Goal: Task Accomplishment & Management: Complete application form

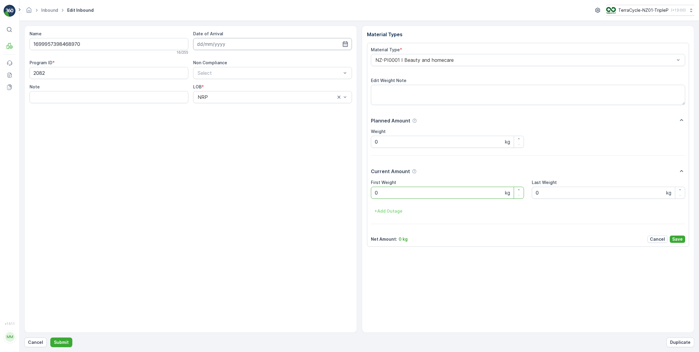
click at [234, 46] on input at bounding box center [272, 44] width 159 height 12
click at [227, 128] on div "30" at bounding box center [225, 130] width 10 height 10
type input "[DATE]"
click at [393, 194] on Weight "0" at bounding box center [447, 193] width 153 height 12
click at [50, 337] on button "Submit" at bounding box center [61, 342] width 22 height 10
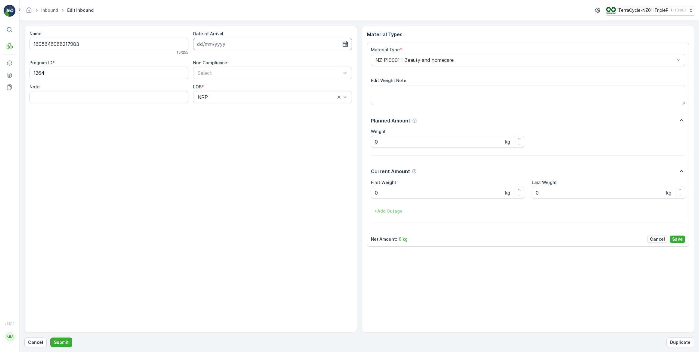
drag, startPoint x: 229, startPoint y: 44, endPoint x: 235, endPoint y: 49, distance: 7.7
click at [230, 45] on input at bounding box center [272, 44] width 159 height 12
click at [224, 129] on div "30" at bounding box center [225, 130] width 10 height 10
type input "[DATE]"
click at [392, 194] on Weight "0" at bounding box center [447, 193] width 153 height 12
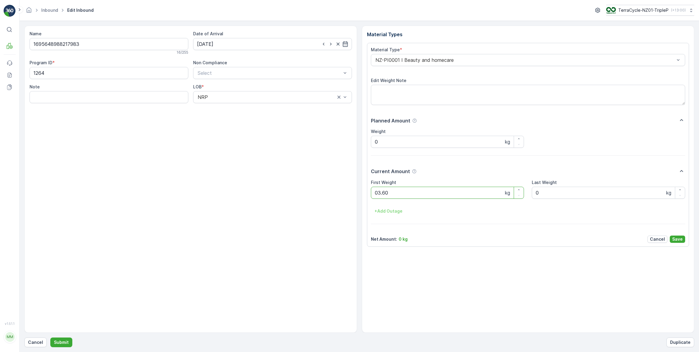
click at [50, 337] on button "Submit" at bounding box center [61, 342] width 22 height 10
click at [232, 43] on input at bounding box center [272, 44] width 159 height 12
click at [224, 130] on div "30" at bounding box center [225, 130] width 10 height 10
type input "[DATE]"
drag, startPoint x: 386, startPoint y: 195, endPoint x: 321, endPoint y: 203, distance: 65.4
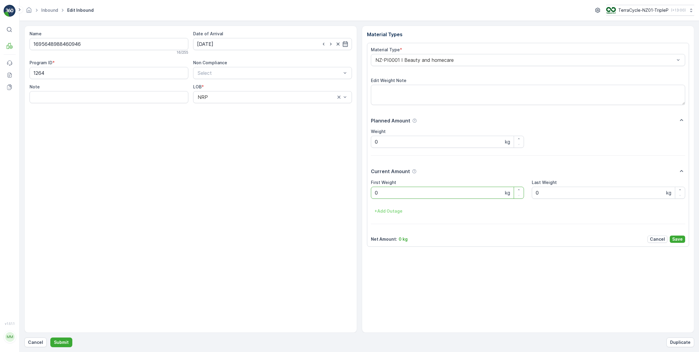
click at [386, 195] on Weight "0" at bounding box center [447, 193] width 153 height 12
click at [50, 337] on button "Submit" at bounding box center [61, 342] width 22 height 10
click at [233, 44] on input at bounding box center [272, 44] width 159 height 12
click at [225, 132] on div "30" at bounding box center [225, 130] width 10 height 10
type input "[DATE]"
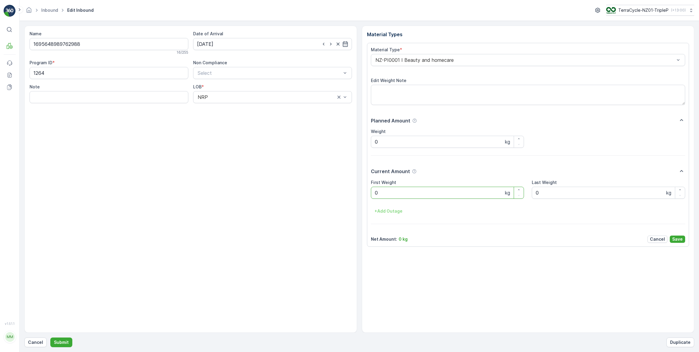
click at [384, 195] on Weight "0" at bounding box center [447, 193] width 153 height 12
click at [50, 337] on button "Submit" at bounding box center [61, 342] width 22 height 10
click at [237, 43] on input at bounding box center [272, 44] width 159 height 12
click at [226, 128] on div "30" at bounding box center [225, 130] width 10 height 10
type input "[DATE]"
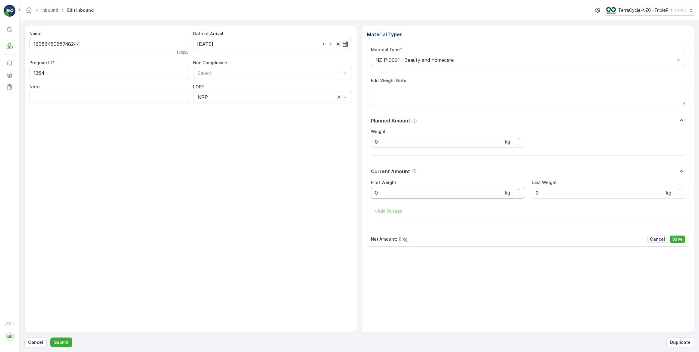
click at [389, 193] on Weight "0" at bounding box center [447, 193] width 153 height 12
click at [50, 337] on button "Submit" at bounding box center [61, 342] width 22 height 10
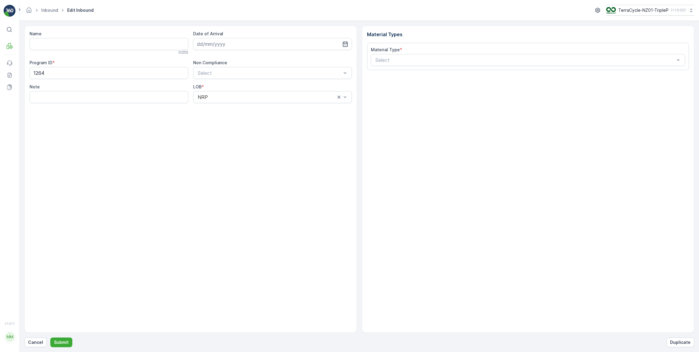
type input "1695648985839358"
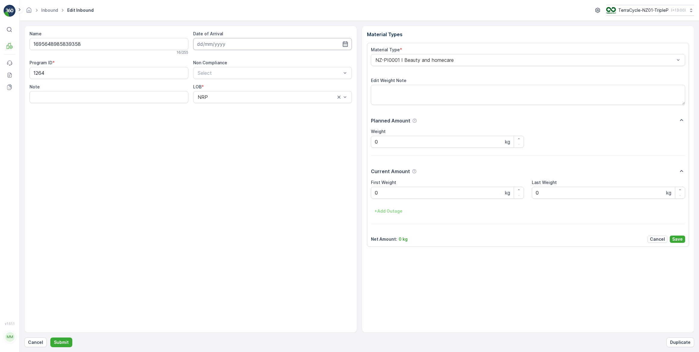
click at [230, 44] on input at bounding box center [272, 44] width 159 height 12
click at [226, 130] on div "30" at bounding box center [225, 130] width 10 height 10
type input "[DATE]"
click at [394, 189] on Weight "0" at bounding box center [447, 193] width 153 height 12
click at [50, 337] on button "Submit" at bounding box center [61, 342] width 22 height 10
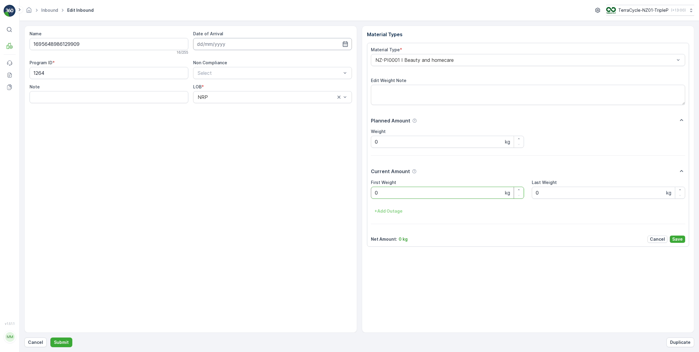
click at [229, 43] on input at bounding box center [272, 44] width 159 height 12
drag, startPoint x: 225, startPoint y: 130, endPoint x: 226, endPoint y: 127, distance: 3.8
click at [226, 129] on div "30" at bounding box center [225, 130] width 10 height 10
type input "[DATE]"
drag, startPoint x: 392, startPoint y: 194, endPoint x: 375, endPoint y: 201, distance: 17.9
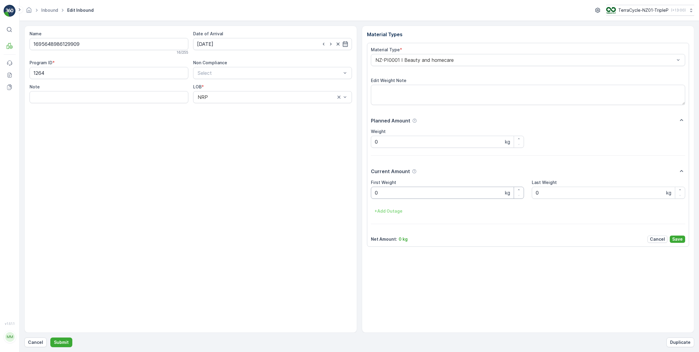
click at [388, 197] on Weight "0" at bounding box center [447, 193] width 153 height 12
click at [50, 337] on button "Submit" at bounding box center [61, 342] width 22 height 10
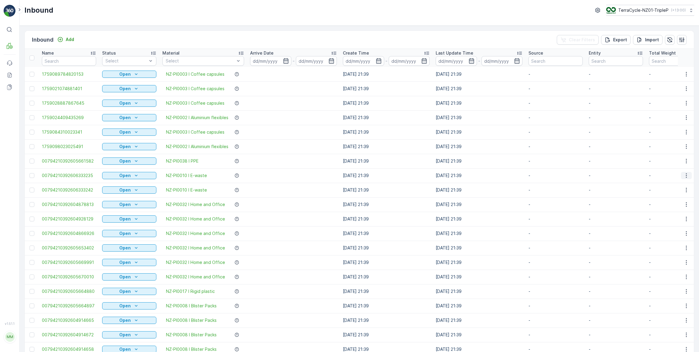
click at [686, 175] on icon "button" at bounding box center [686, 175] width 1 height 5
click at [679, 185] on span "See More Details" at bounding box center [671, 184] width 35 height 6
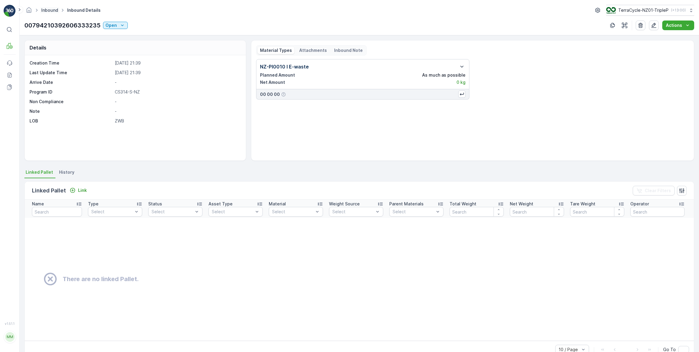
click at [50, 10] on link "Inbound" at bounding box center [49, 10] width 17 height 5
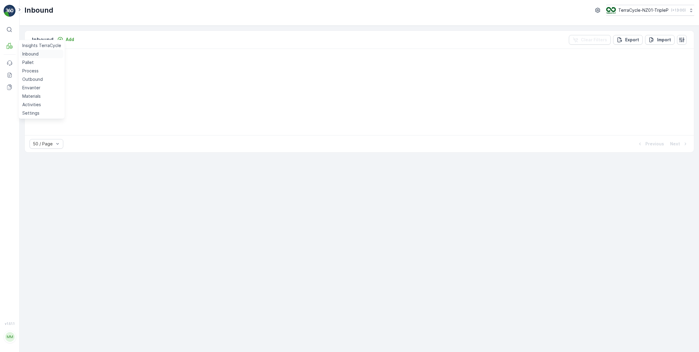
click at [27, 55] on p "Inbound" at bounding box center [30, 54] width 16 height 6
click at [27, 62] on p "Pallet" at bounding box center [27, 62] width 11 height 6
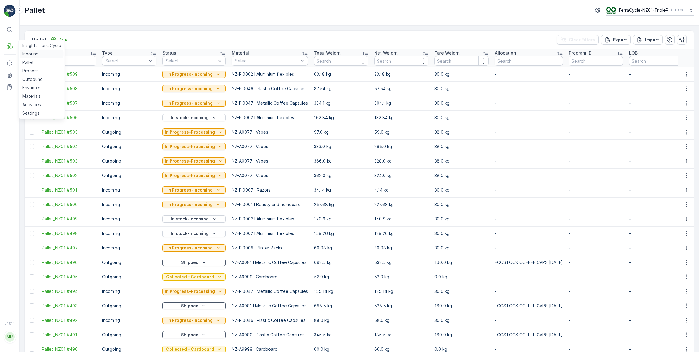
click at [29, 55] on p "Inbound" at bounding box center [30, 54] width 16 height 6
